Goal: Task Accomplishment & Management: Manage account settings

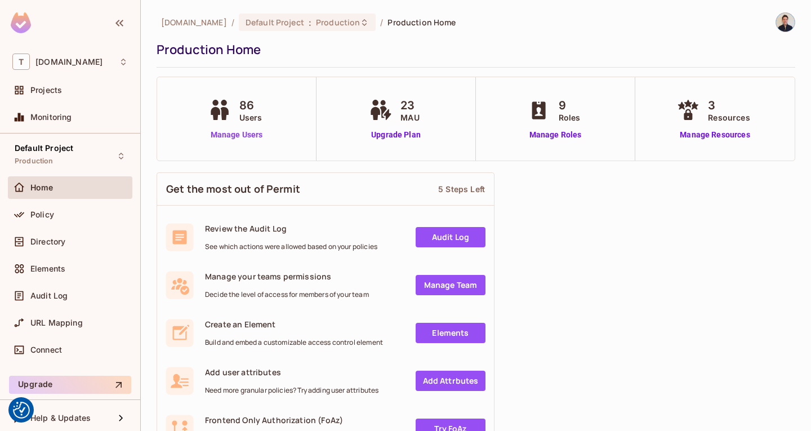
click at [249, 139] on link "Manage Users" at bounding box center [237, 135] width 63 height 12
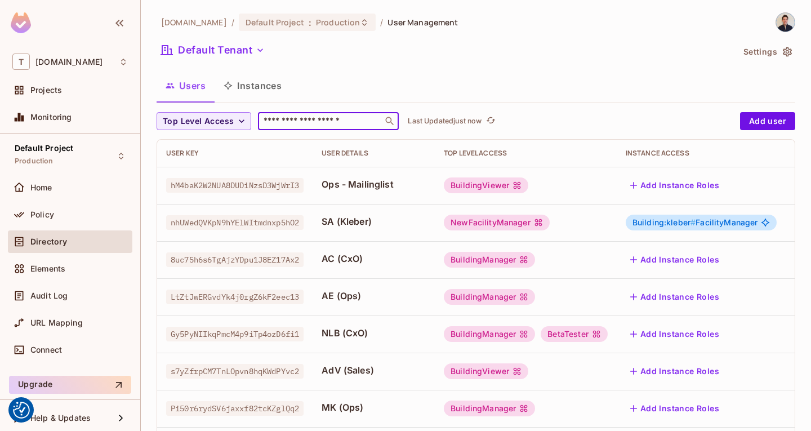
click at [362, 115] on input "text" at bounding box center [320, 120] width 118 height 11
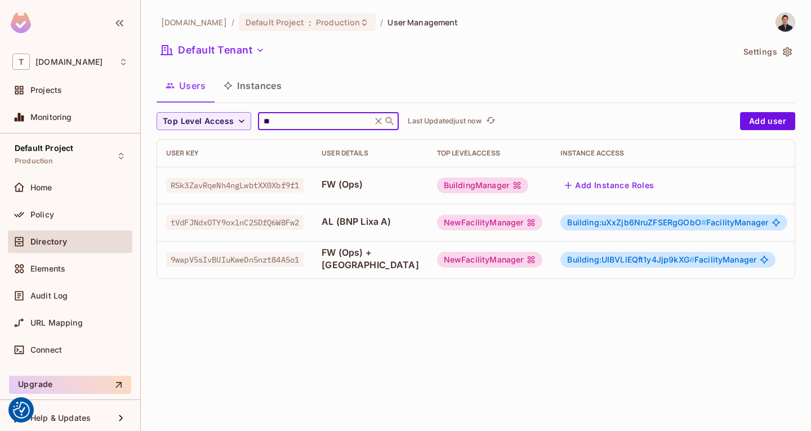
type input "**"
click at [403, 82] on div "Users Instances" at bounding box center [476, 86] width 639 height 28
click at [456, 264] on div "NewFacilityManager" at bounding box center [490, 260] width 106 height 16
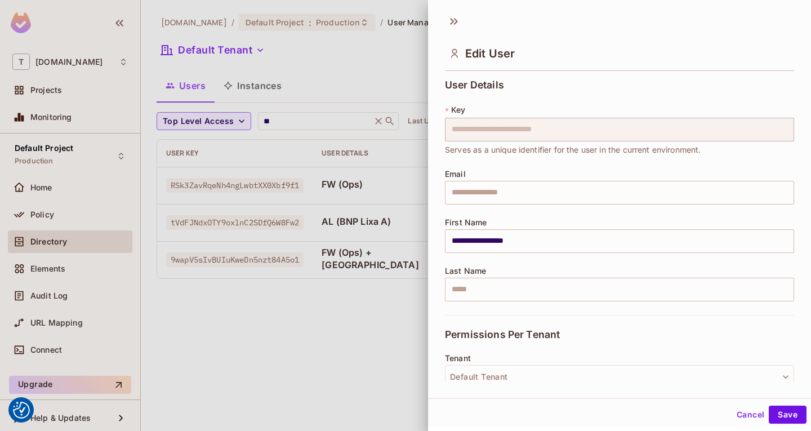
click at [386, 301] on div at bounding box center [405, 215] width 811 height 431
